Goal: Task Accomplishment & Management: Use online tool/utility

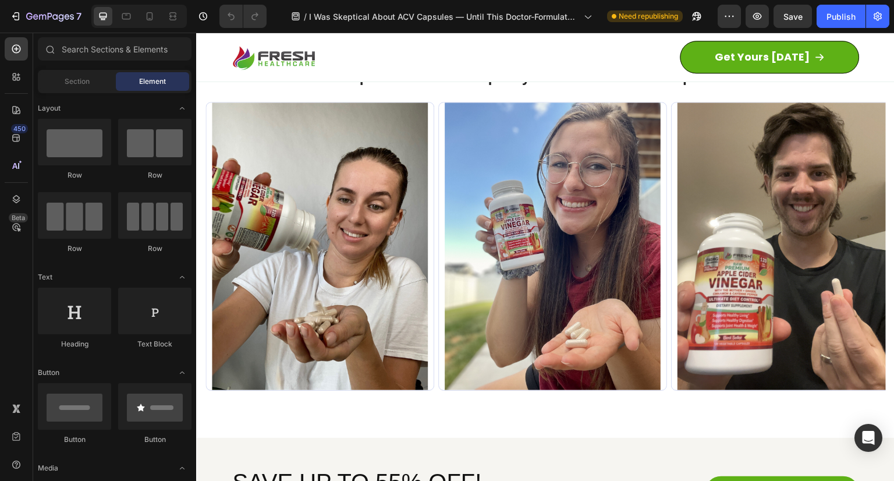
scroll to position [5300, 0]
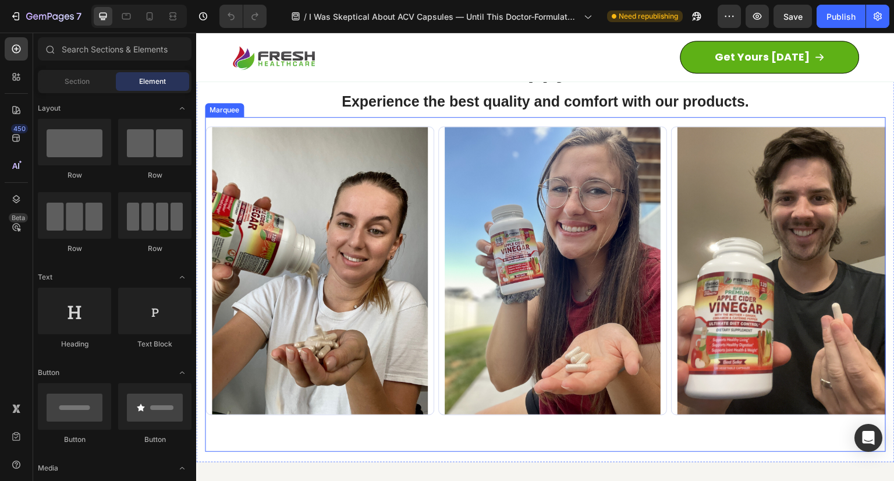
click at [215, 112] on div "Marquee" at bounding box center [224, 110] width 39 height 14
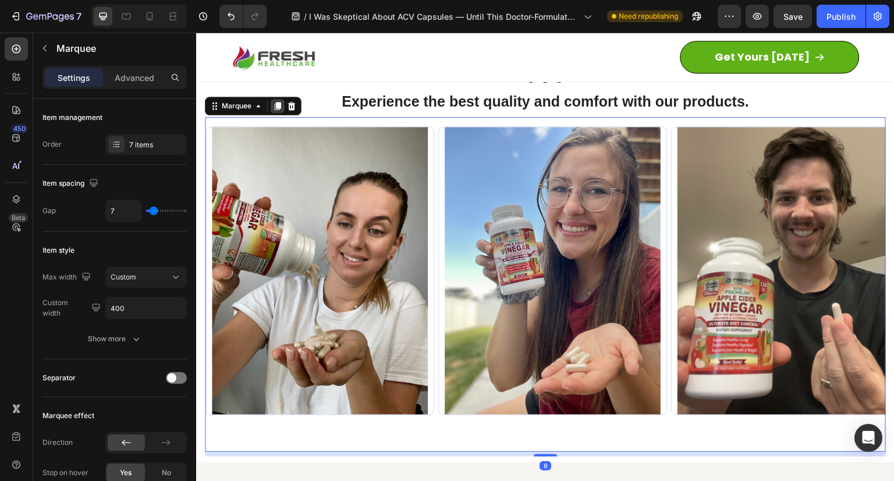
click at [277, 108] on icon at bounding box center [277, 105] width 9 height 9
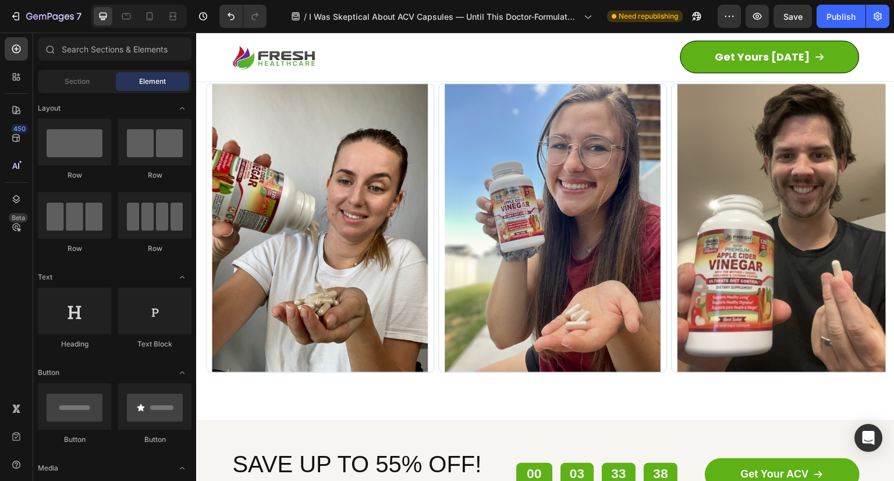
scroll to position [5291, 0]
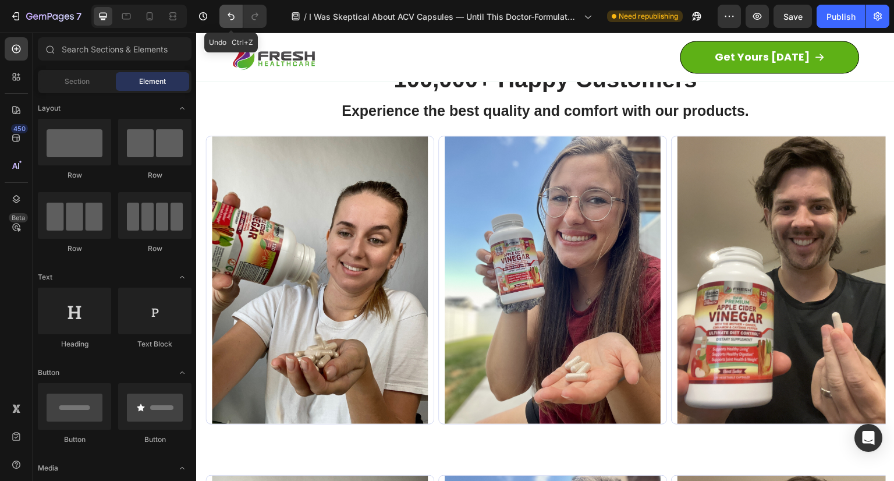
click at [233, 16] on icon "Undo/Redo" at bounding box center [231, 17] width 7 height 8
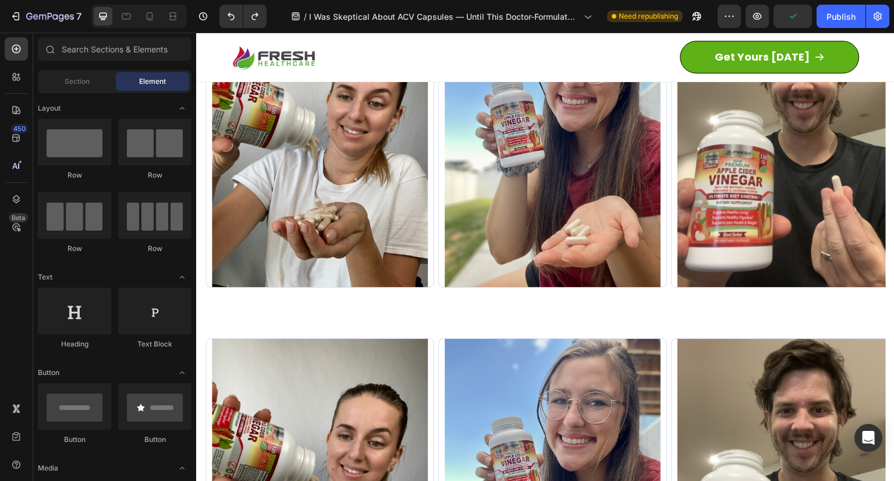
scroll to position [5326, 0]
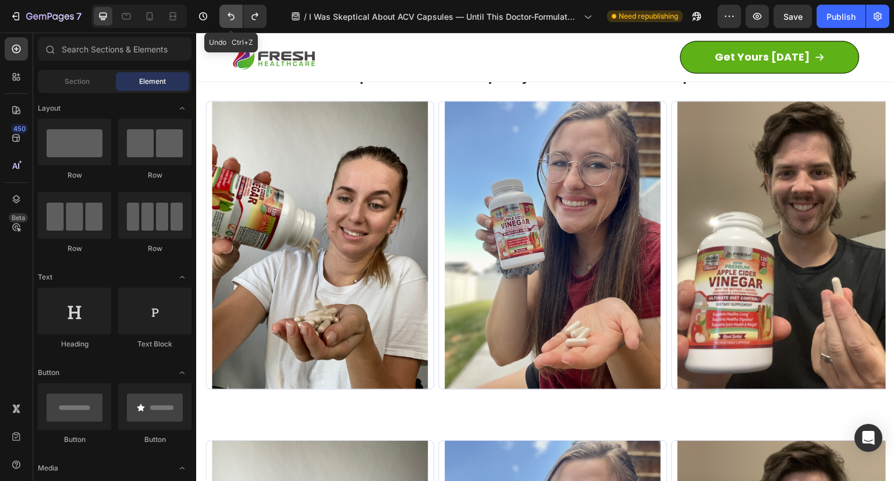
click at [231, 12] on icon "Undo/Redo" at bounding box center [231, 16] width 12 height 12
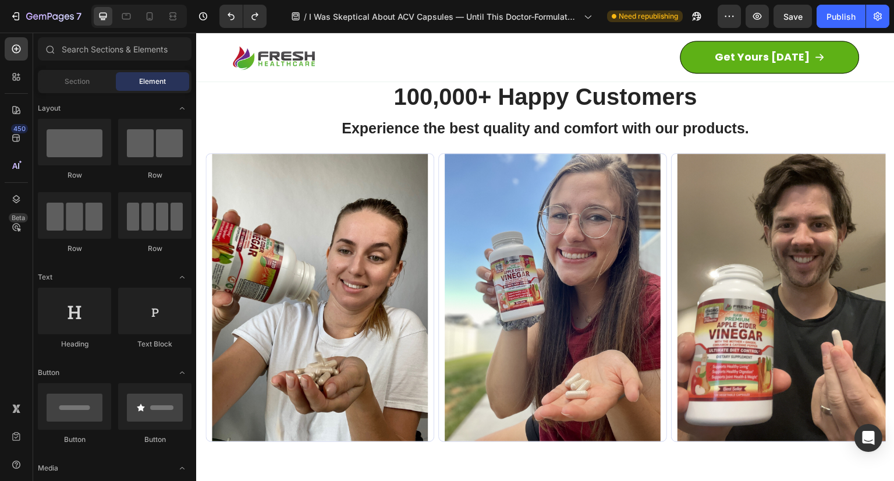
scroll to position [5260, 0]
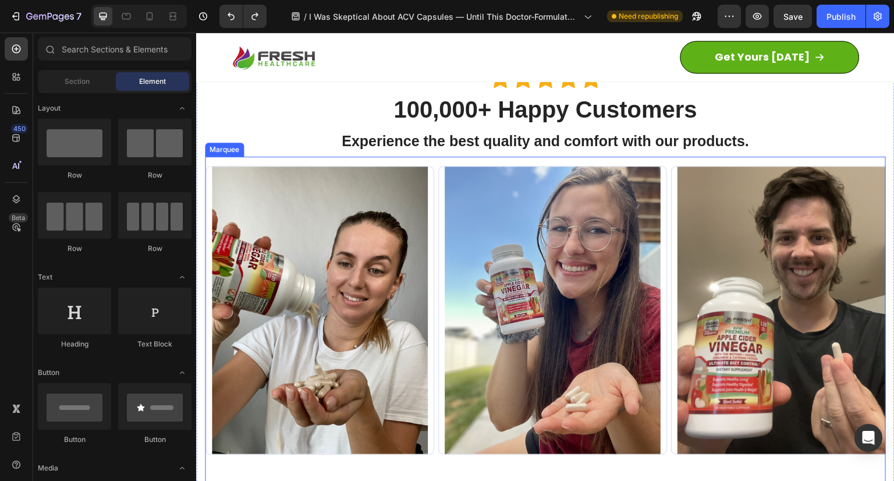
click at [309, 159] on div "Image Row Row Image Row Row Image Row Row Image Row Row Image Row Row Image Row…" at bounding box center [545, 324] width 681 height 335
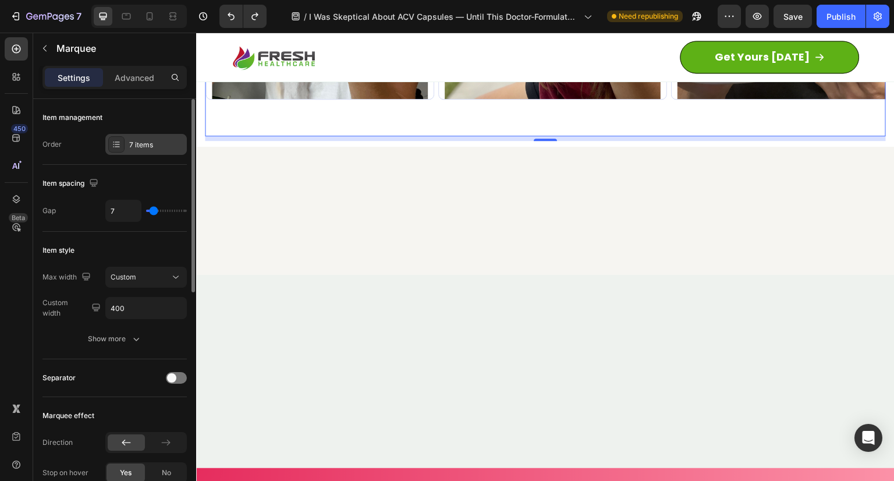
click at [117, 141] on icon at bounding box center [117, 141] width 5 height 1
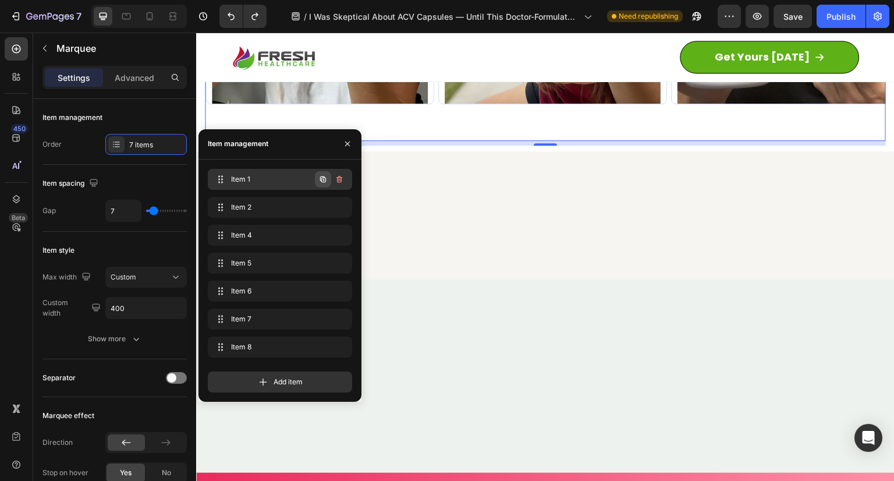
scroll to position [0, 0]
click at [321, 177] on icon "button" at bounding box center [322, 179] width 9 height 9
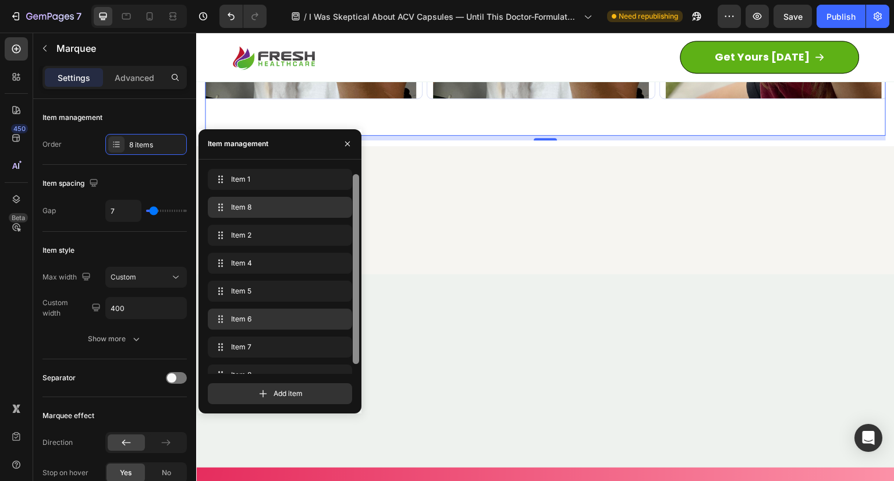
scroll to position [16, 0]
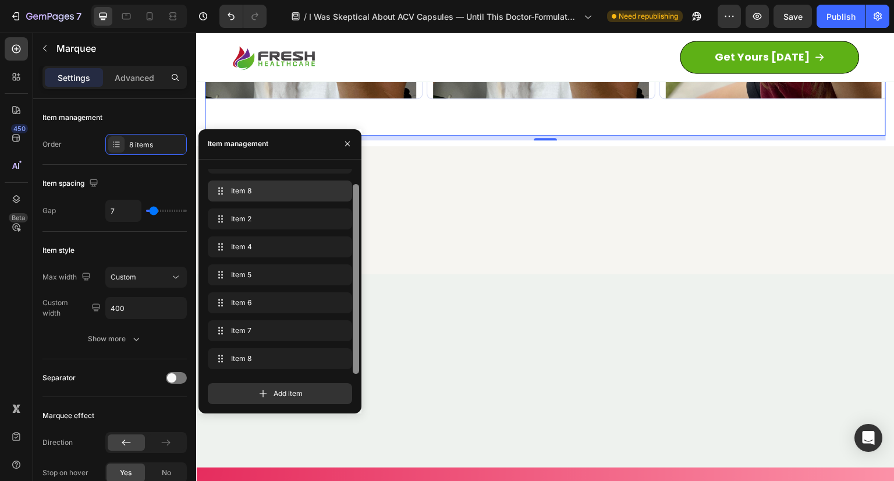
drag, startPoint x: 355, startPoint y: 255, endPoint x: 344, endPoint y: 315, distance: 61.0
click at [344, 315] on div "Item 1 Item 1 Item 8 Item 8 Item 2 Item 2 Item 4 Item 4 Item 5 Item 5 Item 6 It…" at bounding box center [284, 271] width 153 height 205
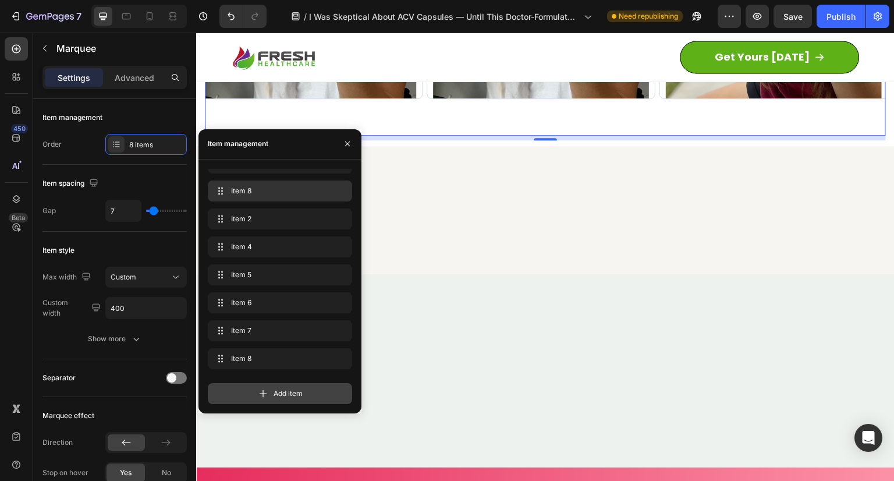
click at [257, 394] on icon at bounding box center [263, 394] width 12 height 12
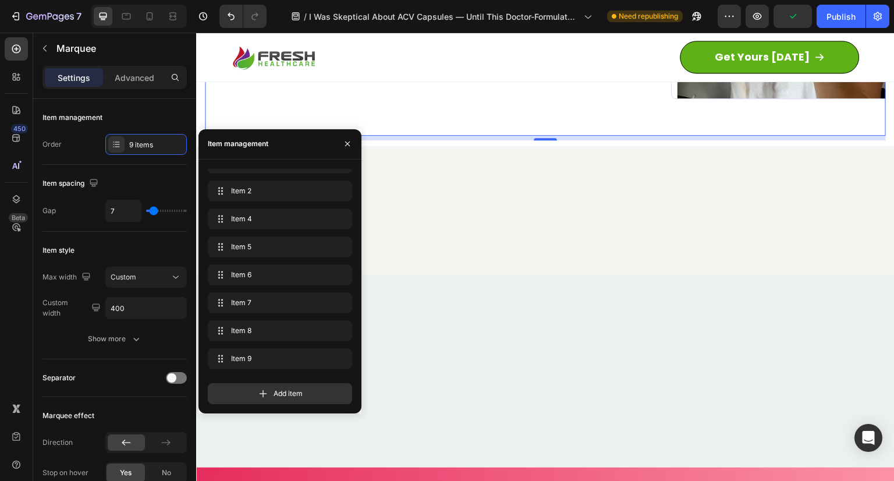
scroll to position [0, 1642]
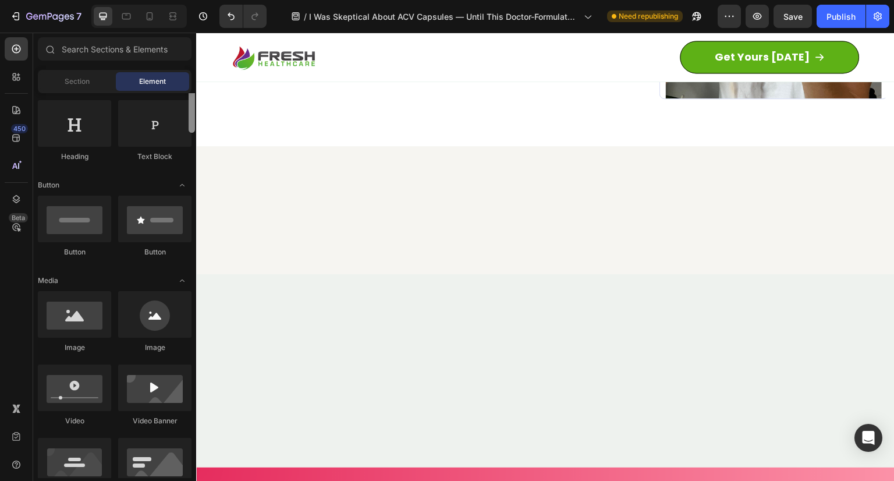
scroll to position [224, 0]
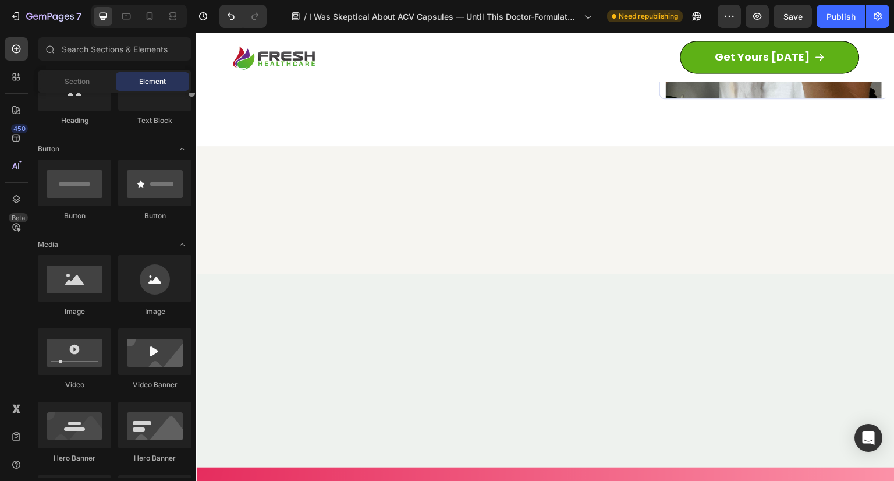
drag, startPoint x: 191, startPoint y: 115, endPoint x: 168, endPoint y: 140, distance: 33.8
click at [168, 140] on div "Layout Row Row Row Row Text Heading Text Block Button Button Button Media Image…" at bounding box center [114, 285] width 163 height 385
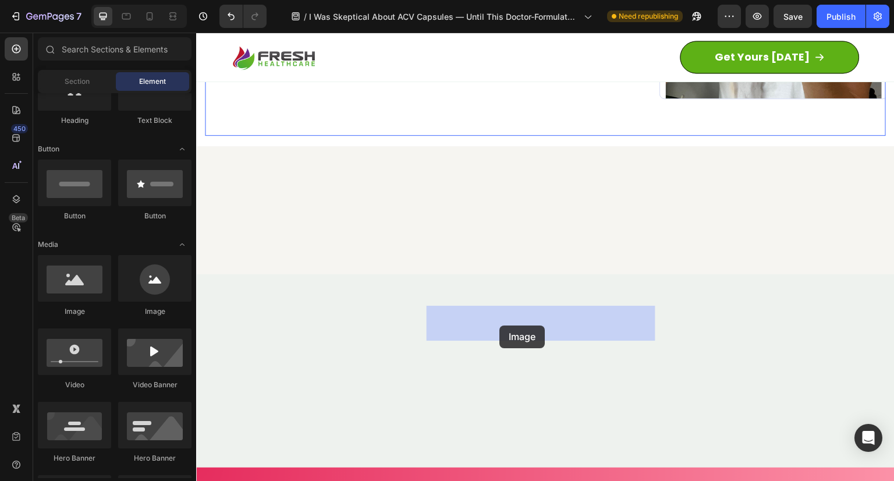
drag, startPoint x: 263, startPoint y: 307, endPoint x: 499, endPoint y: 325, distance: 237.0
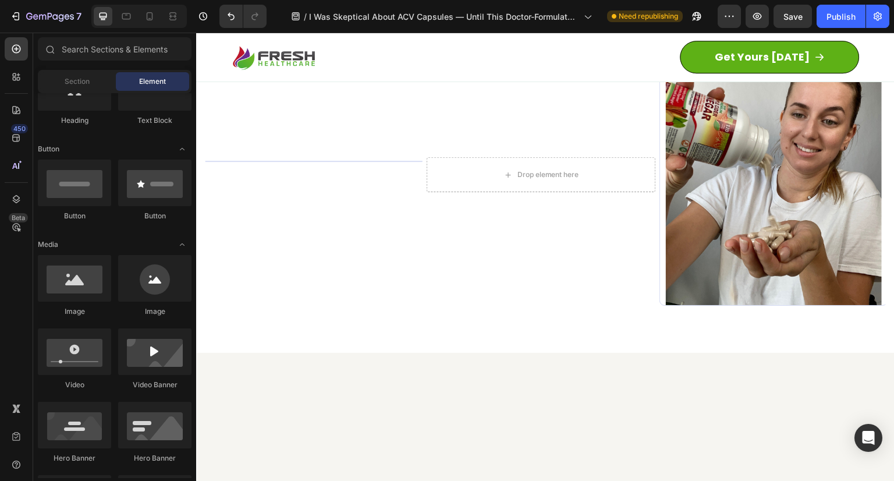
scroll to position [5359, 0]
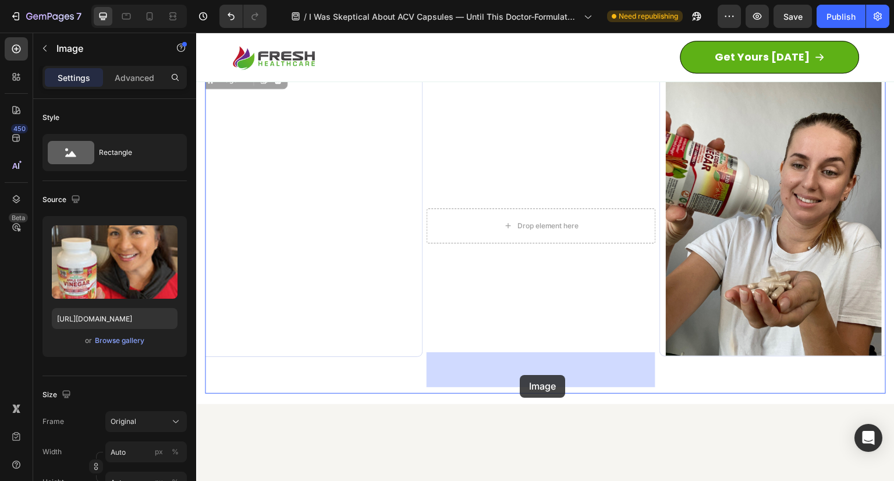
drag, startPoint x: 347, startPoint y: 235, endPoint x: 520, endPoint y: 375, distance: 222.7
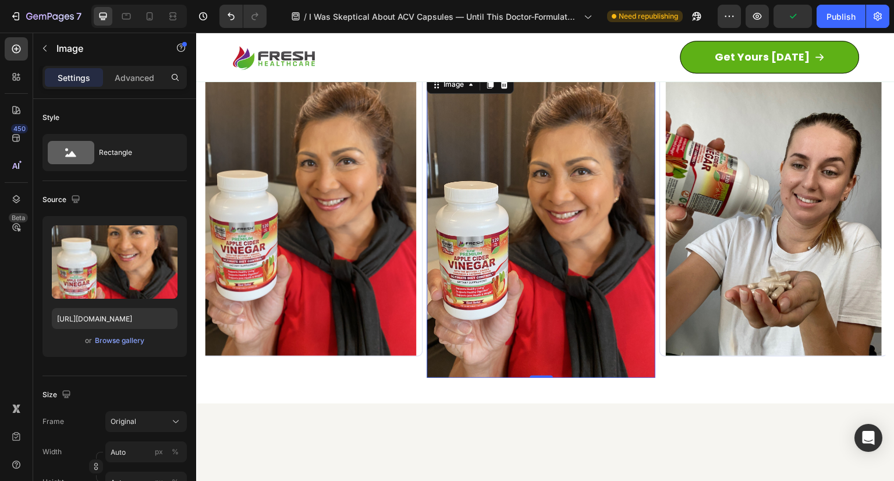
drag, startPoint x: 540, startPoint y: 377, endPoint x: 535, endPoint y: 338, distance: 38.8
click at [535, 338] on div "Image 0" at bounding box center [541, 225] width 229 height 305
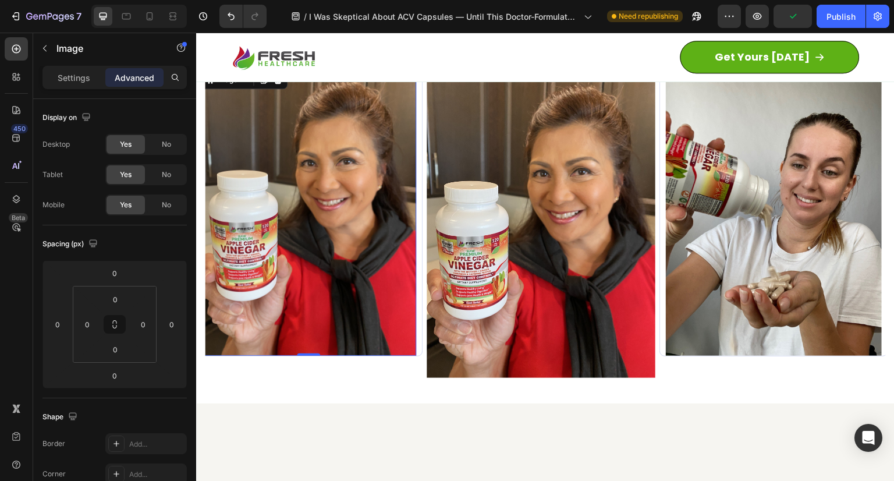
click at [376, 288] on img at bounding box center [308, 212] width 216 height 288
click at [394, 332] on img at bounding box center [308, 212] width 216 height 288
click at [501, 343] on img at bounding box center [541, 225] width 229 height 305
click at [350, 313] on img at bounding box center [308, 212] width 216 height 288
click at [227, 19] on icon "Undo/Redo" at bounding box center [231, 16] width 12 height 12
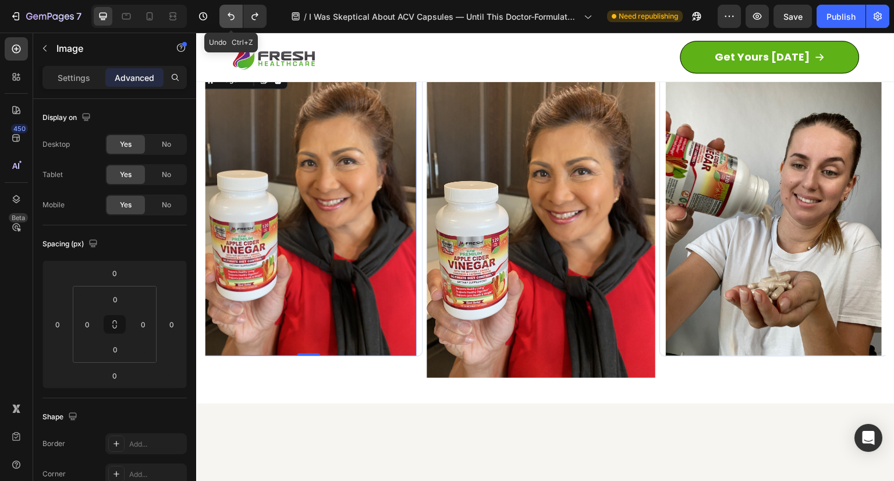
click at [227, 19] on icon "Undo/Redo" at bounding box center [231, 16] width 12 height 12
click at [232, 17] on icon "Undo/Redo" at bounding box center [231, 16] width 12 height 12
click at [234, 19] on icon "Undo/Redo" at bounding box center [231, 16] width 12 height 12
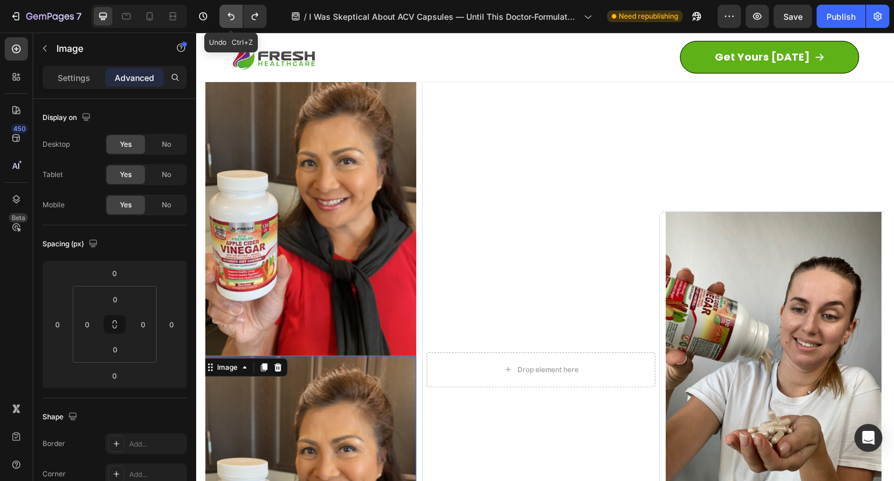
click at [234, 19] on icon "Undo/Redo" at bounding box center [231, 16] width 12 height 12
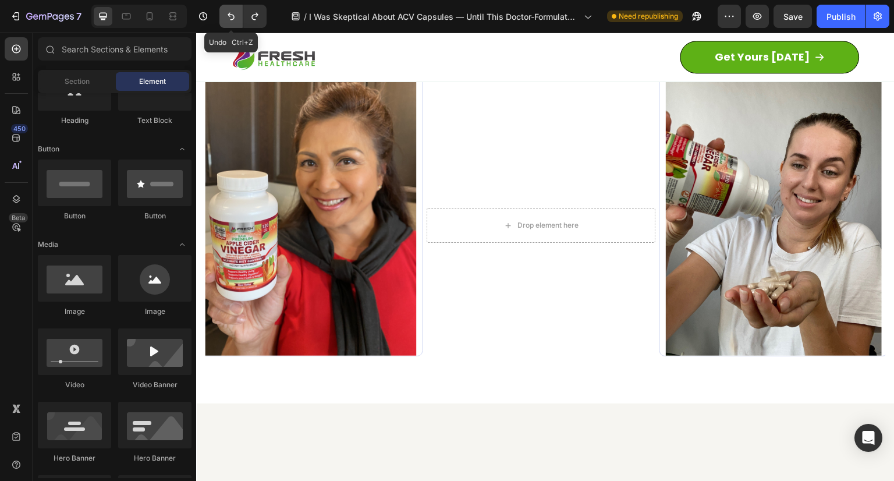
click at [234, 19] on icon "Undo/Redo" at bounding box center [231, 16] width 12 height 12
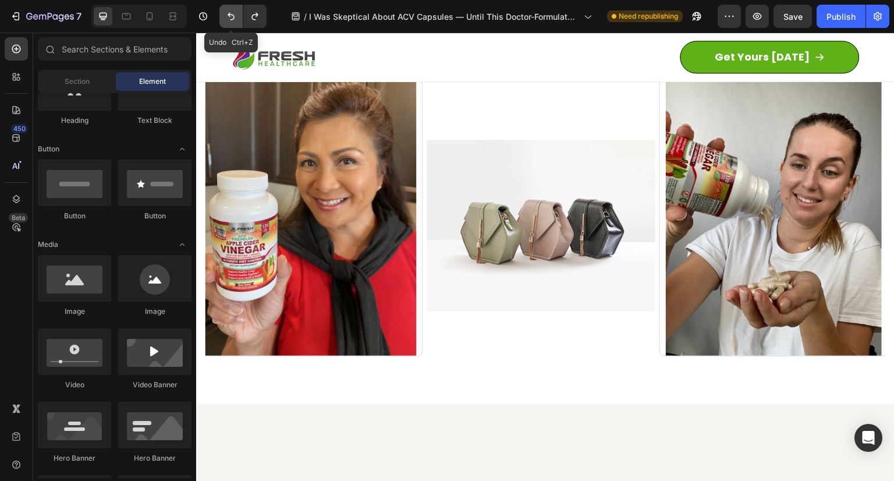
click at [234, 19] on icon "Undo/Redo" at bounding box center [231, 16] width 12 height 12
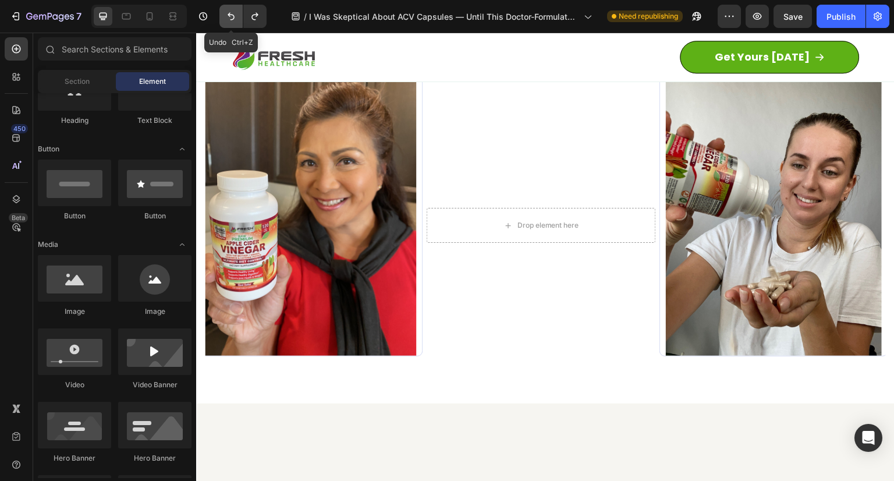
click at [234, 19] on icon "Undo/Redo" at bounding box center [231, 16] width 12 height 12
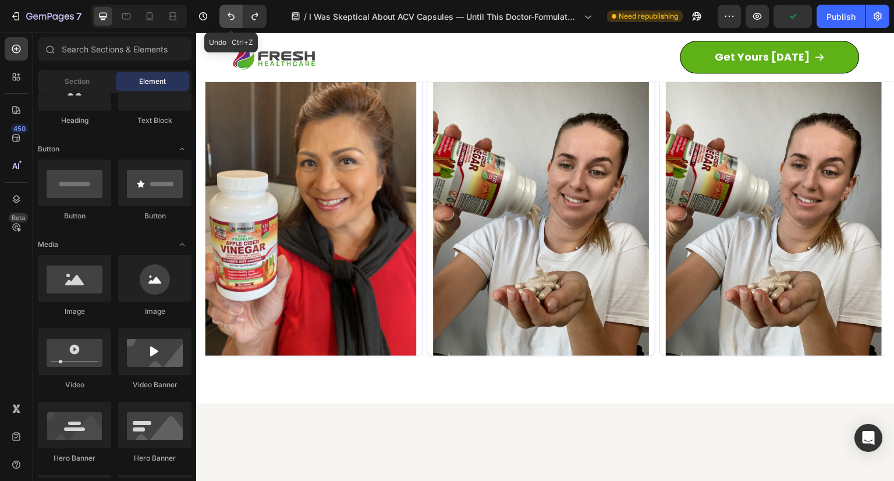
click at [234, 19] on icon "Undo/Redo" at bounding box center [231, 16] width 12 height 12
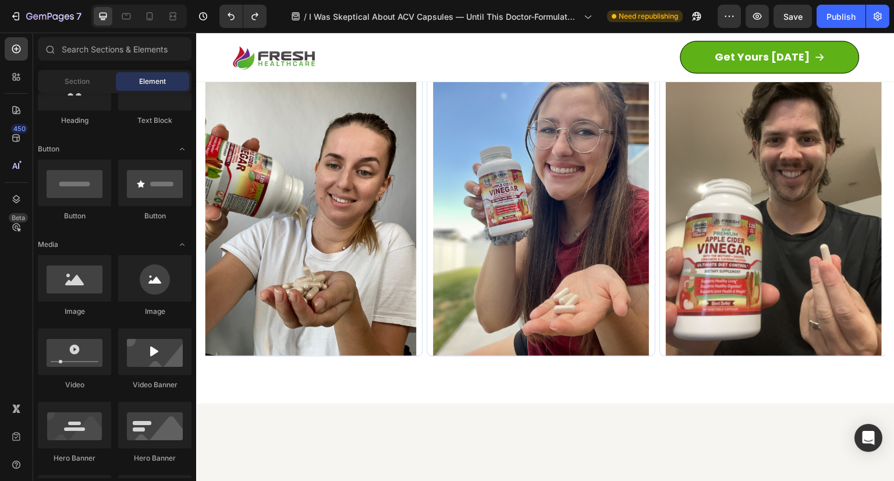
scroll to position [5207, 0]
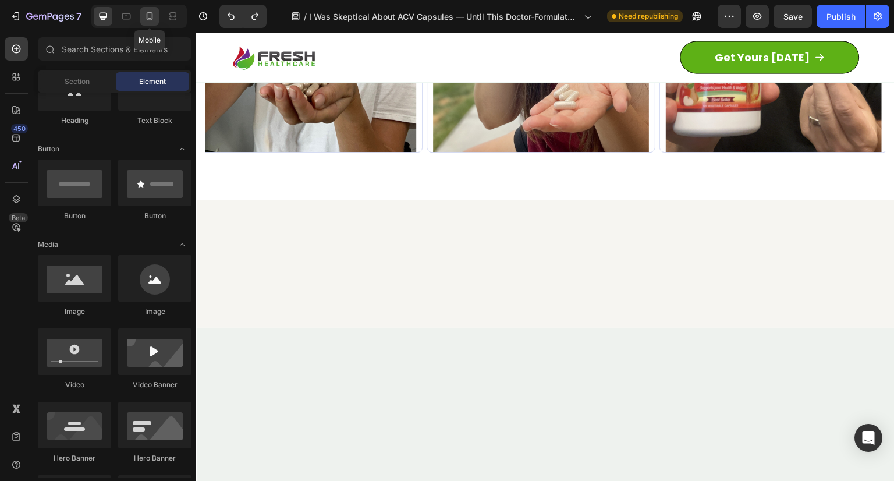
click at [149, 19] on icon at bounding box center [149, 18] width 3 height 1
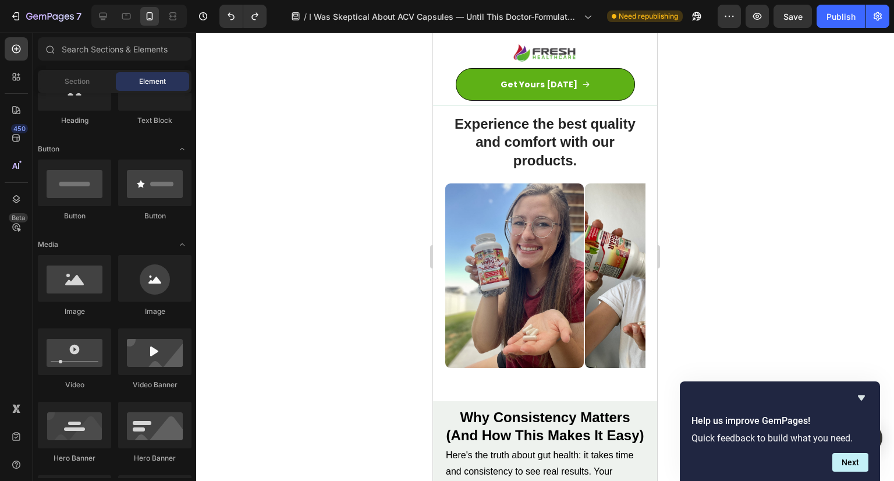
scroll to position [6068, 0]
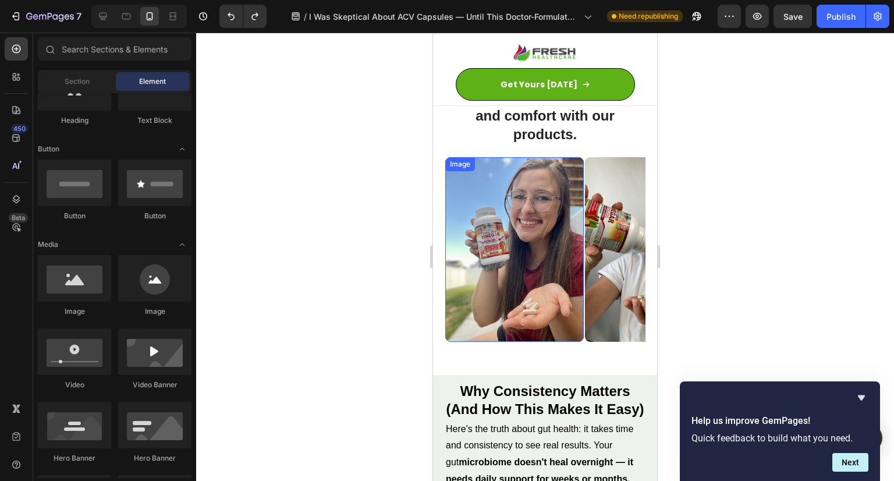
click at [516, 165] on img at bounding box center [514, 249] width 139 height 185
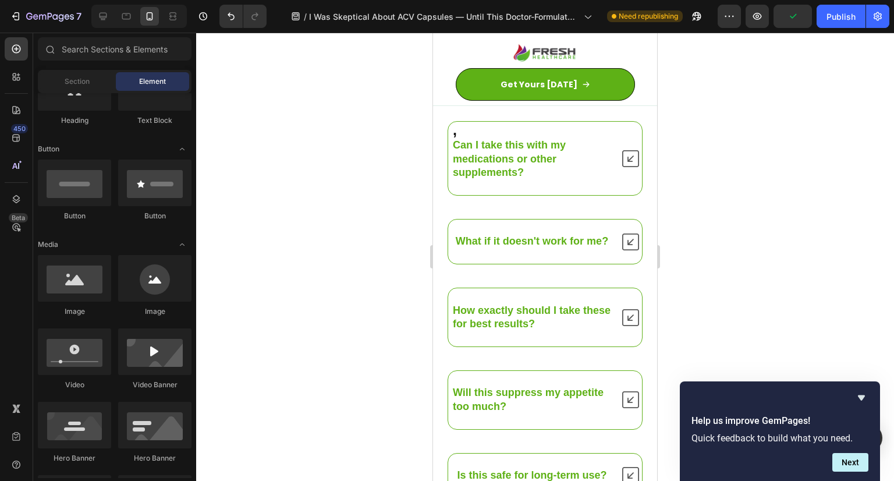
scroll to position [12216, 0]
